Goal: Transaction & Acquisition: Subscribe to service/newsletter

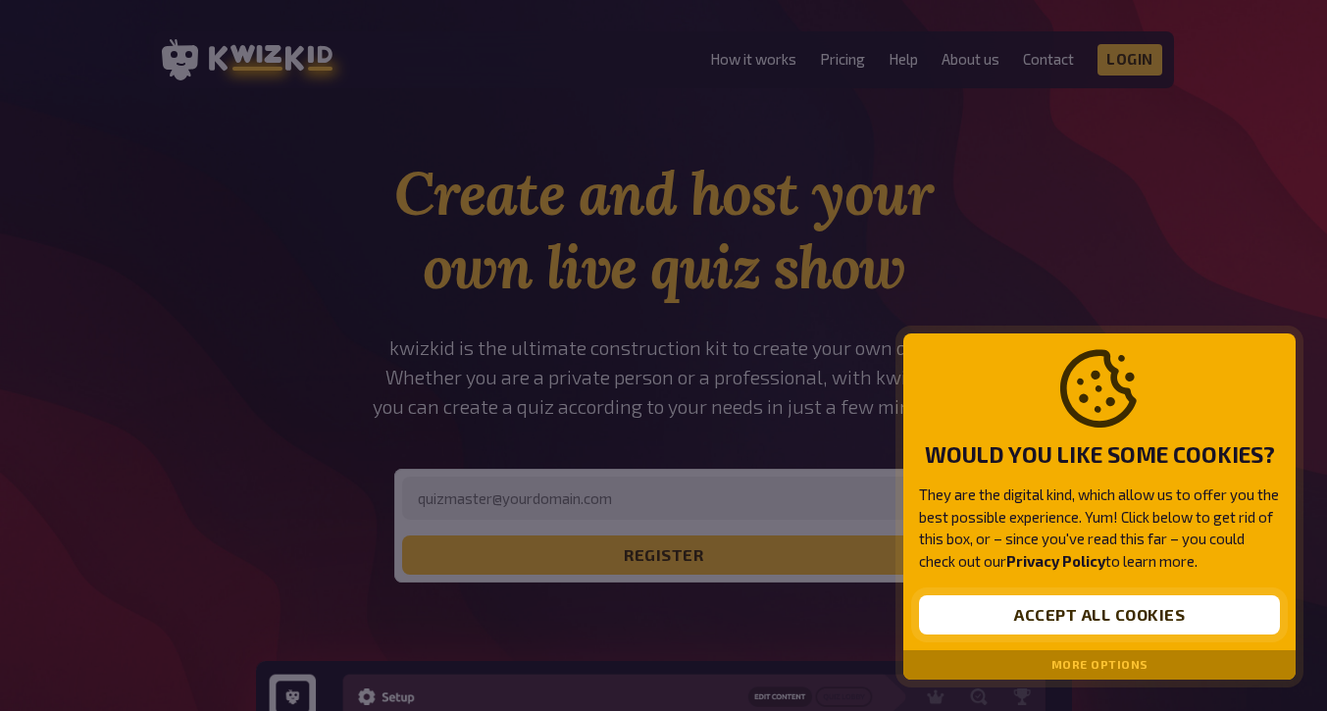
click at [1154, 619] on button "Accept all cookies" at bounding box center [1099, 614] width 361 height 39
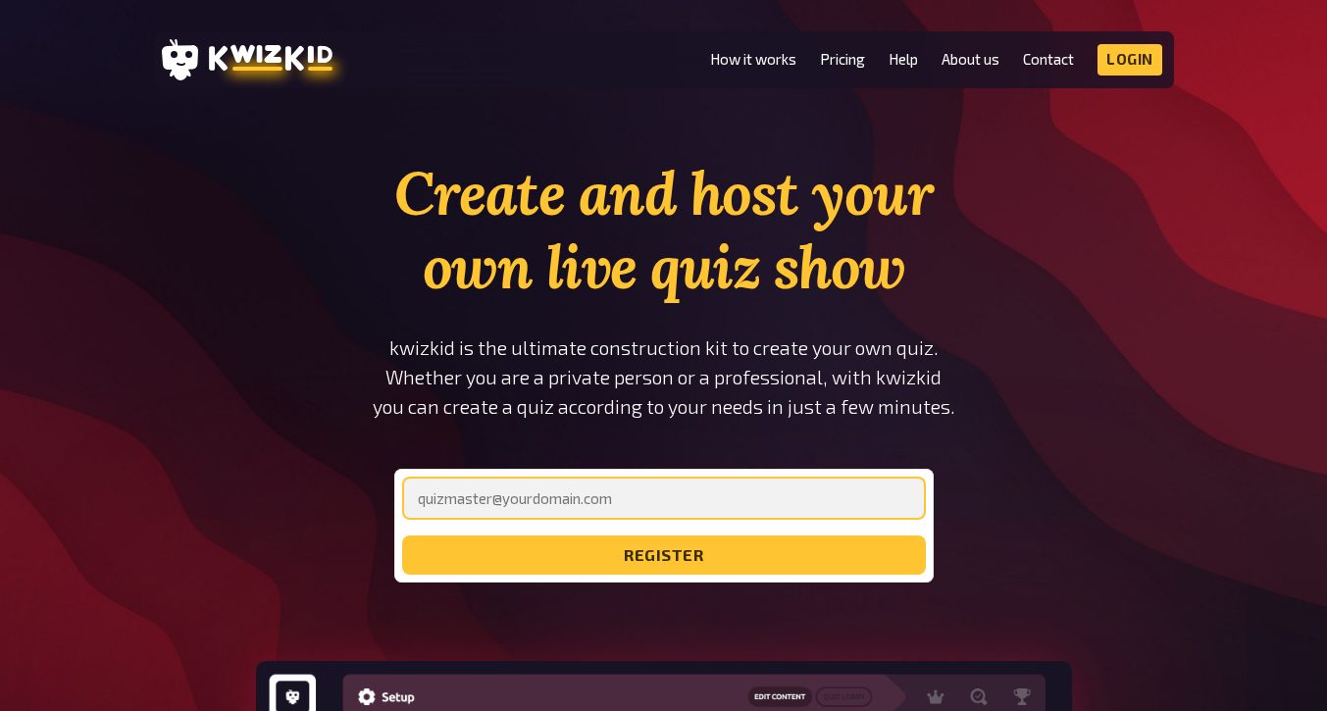
click at [624, 498] on input "email" at bounding box center [664, 498] width 524 height 43
type input "[EMAIL_ADDRESS][PERSON_NAME][DOMAIN_NAME]"
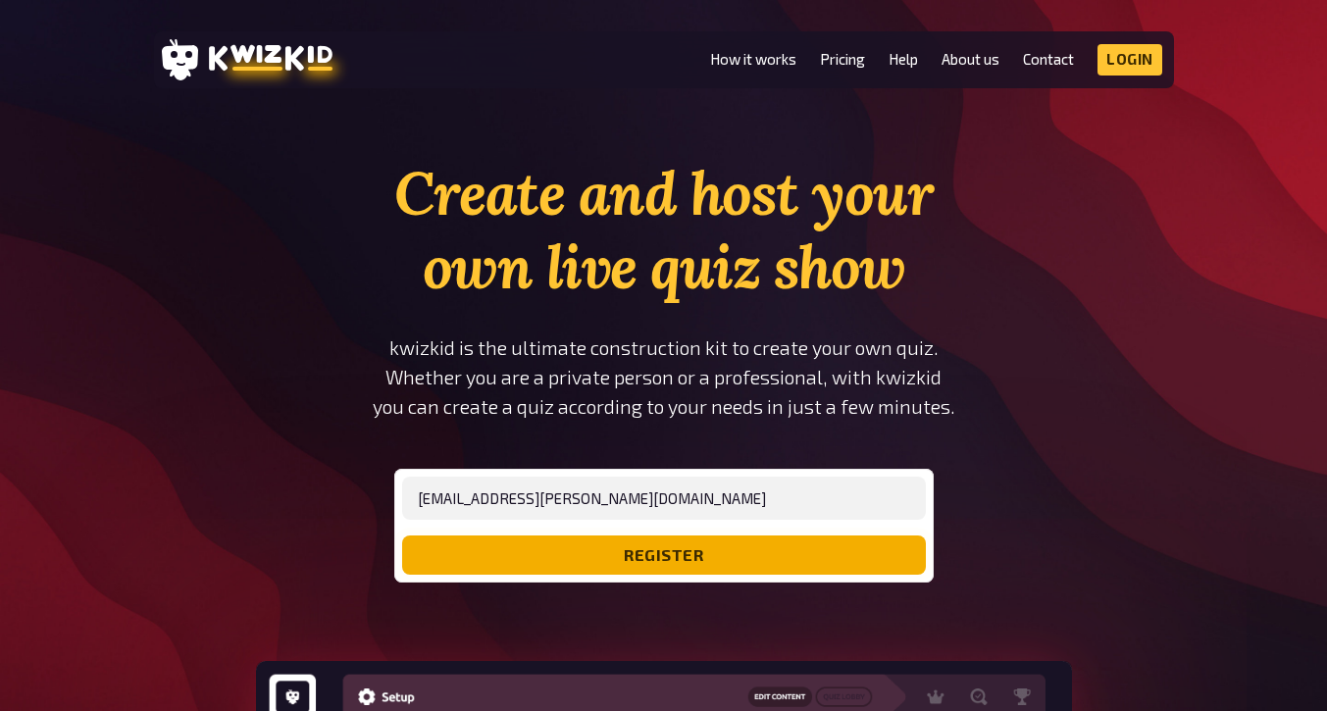
click at [641, 551] on button "register" at bounding box center [664, 554] width 524 height 39
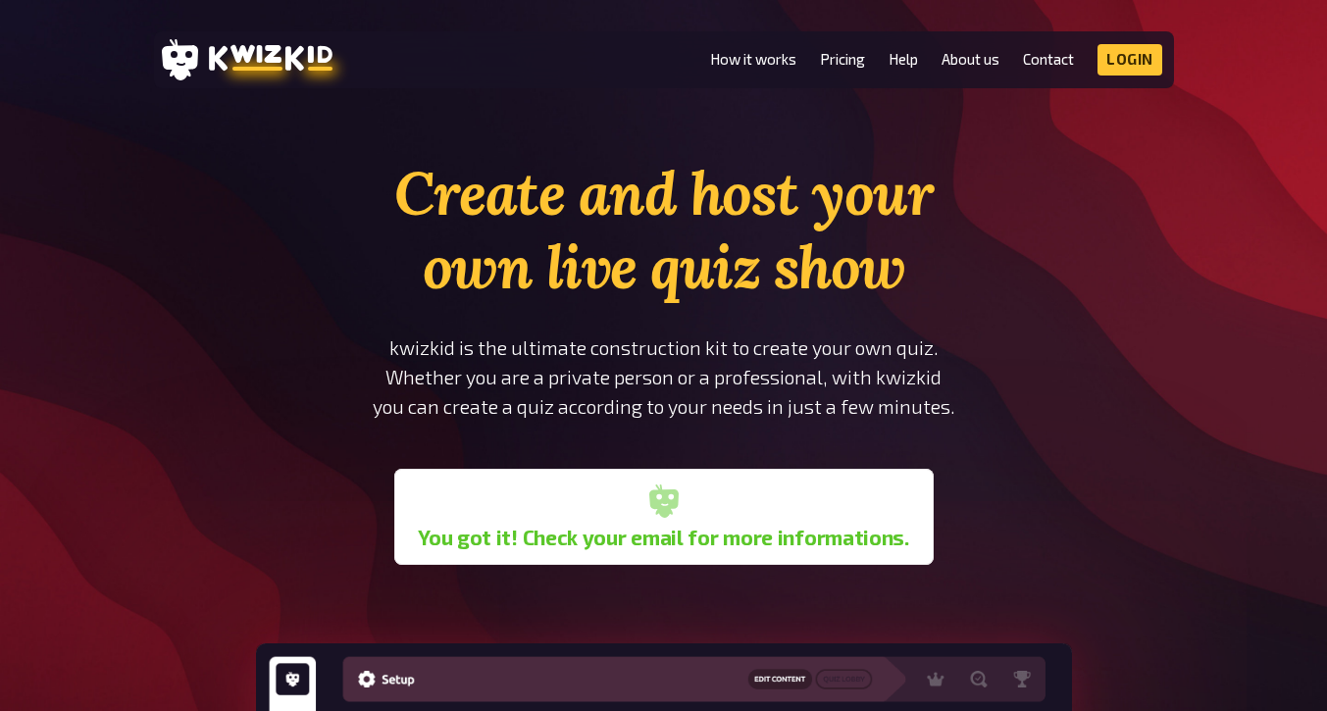
click at [1035, 79] on header "MENU How it works Pricing Help About us Contact Imprint Login Discord Instagram" at bounding box center [664, 59] width 1020 height 57
click at [1028, 50] on li "Contact" at bounding box center [1048, 59] width 51 height 31
click at [1127, 51] on link "Login" at bounding box center [1129, 59] width 65 height 31
